Goal: Task Accomplishment & Management: Use online tool/utility

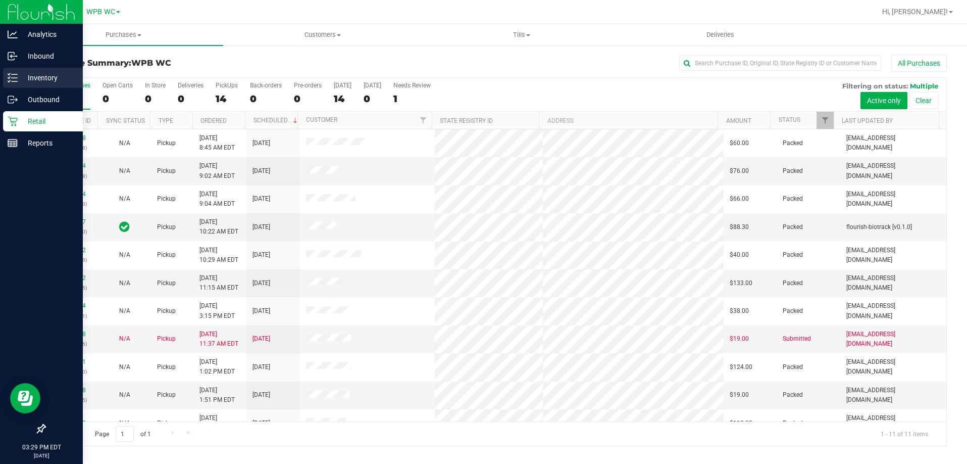
click at [23, 76] on p "Inventory" at bounding box center [48, 78] width 61 height 12
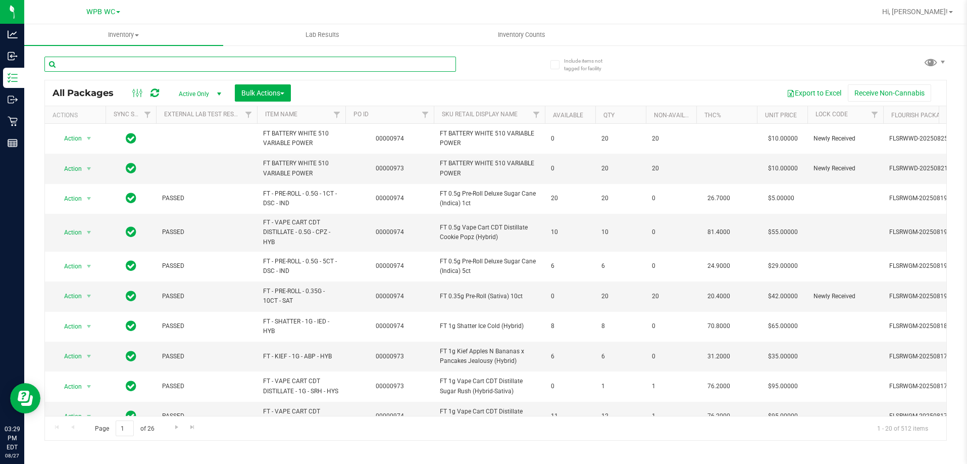
click at [201, 62] on input "text" at bounding box center [250, 64] width 412 height 15
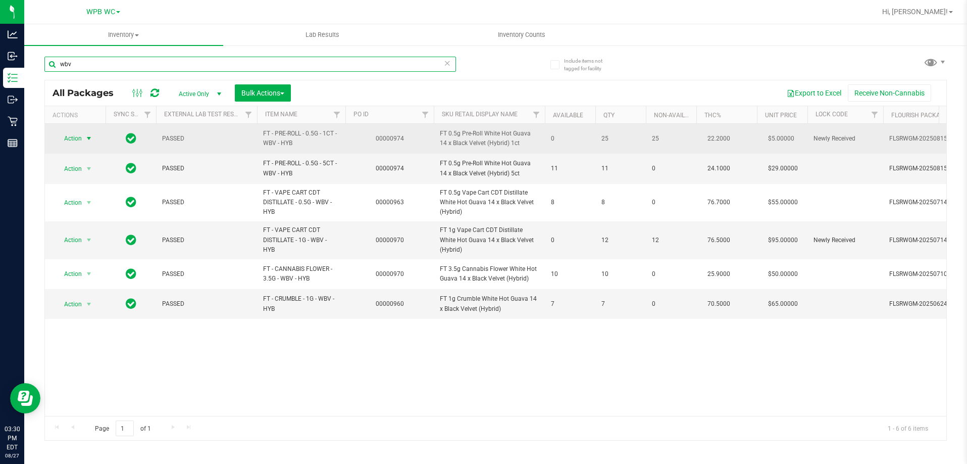
type input "wbv"
click at [81, 140] on span "Action" at bounding box center [68, 138] width 27 height 14
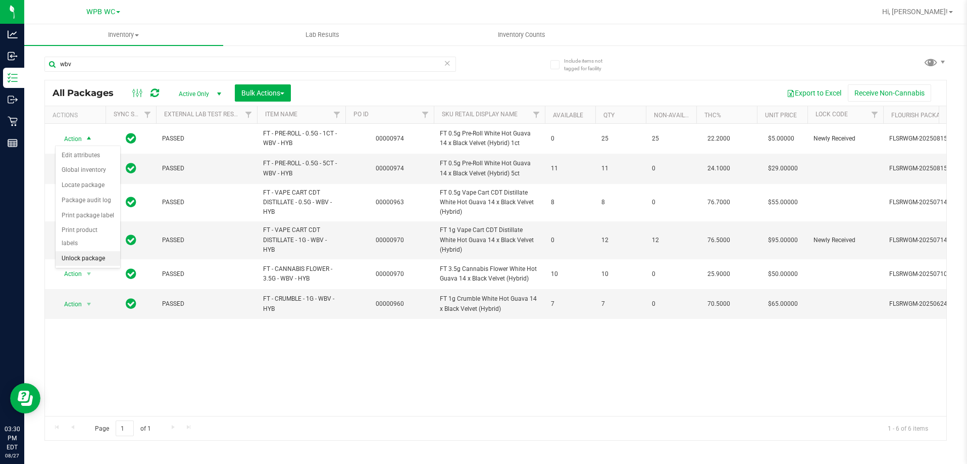
click at [76, 251] on li "Unlock package" at bounding box center [88, 258] width 65 height 15
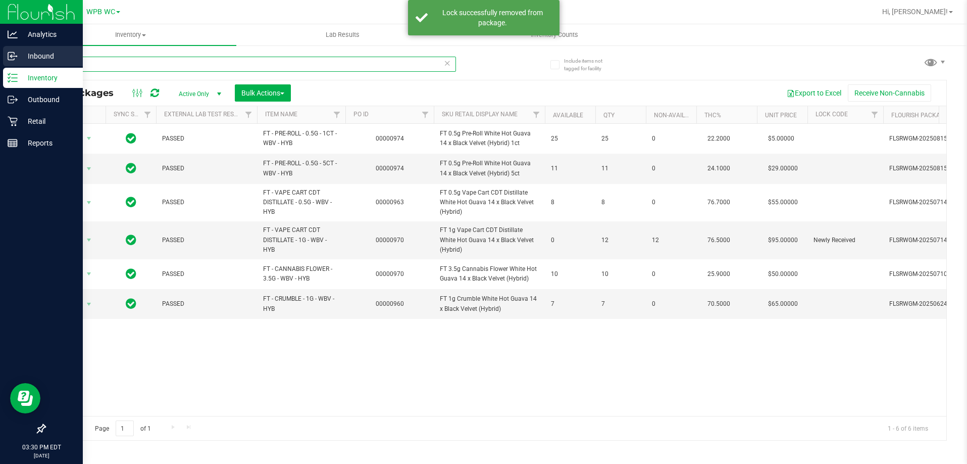
drag, startPoint x: 93, startPoint y: 67, endPoint x: 12, endPoint y: 62, distance: 81.5
click at [17, 65] on div "Analytics Inbound Inventory Outbound Retail Reports 03:30 PM EDT [DATE] 08/27 W…" at bounding box center [483, 232] width 967 height 464
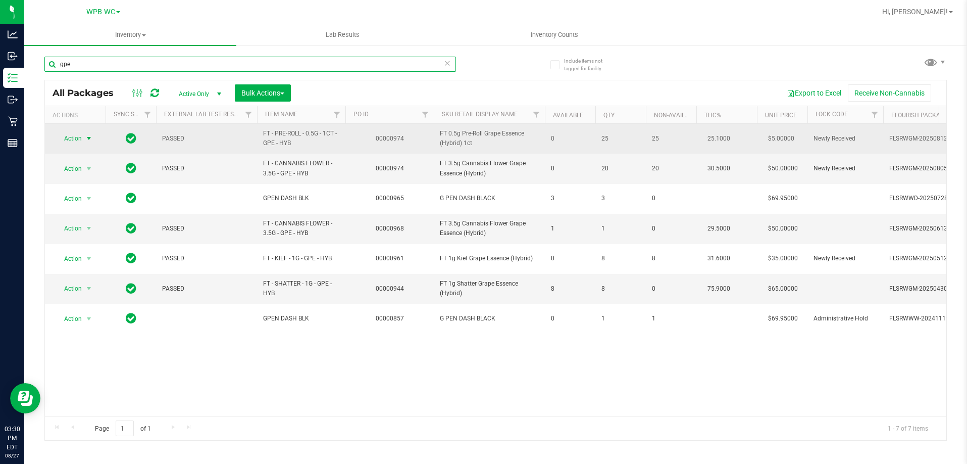
type input "gpe"
click at [82, 137] on span "Action" at bounding box center [68, 138] width 27 height 14
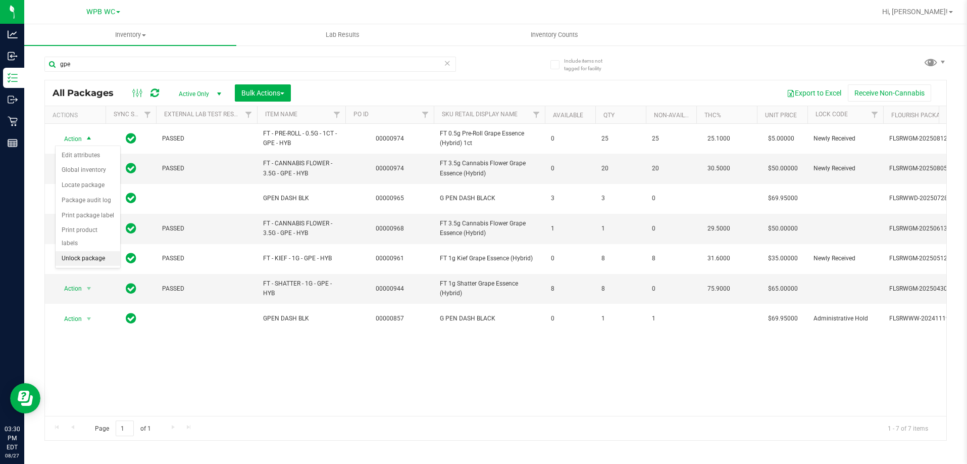
click at [74, 251] on li "Unlock package" at bounding box center [88, 258] width 65 height 15
